Goal: Task Accomplishment & Management: Manage account settings

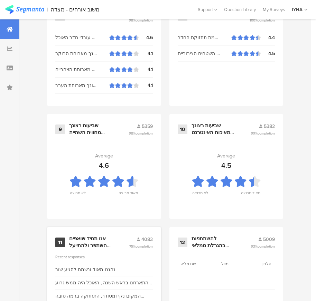
scroll to position [743, 0]
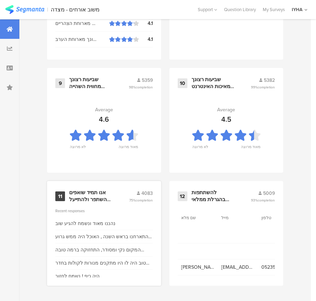
click at [100, 195] on div "אנו תמיד שואפים להשתפר ולהתייעל ודעתך חשובה לנו" at bounding box center [90, 196] width 43 height 14
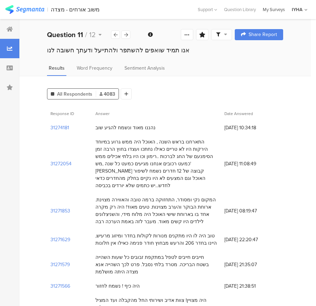
click at [277, 9] on div "My Surveys" at bounding box center [274, 9] width 29 height 7
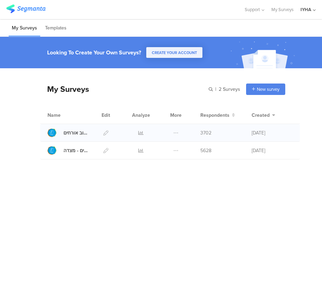
click at [137, 130] on div at bounding box center [141, 132] width 20 height 17
click at [141, 133] on icon at bounding box center [140, 132] width 5 height 5
